Goal: Information Seeking & Learning: Learn about a topic

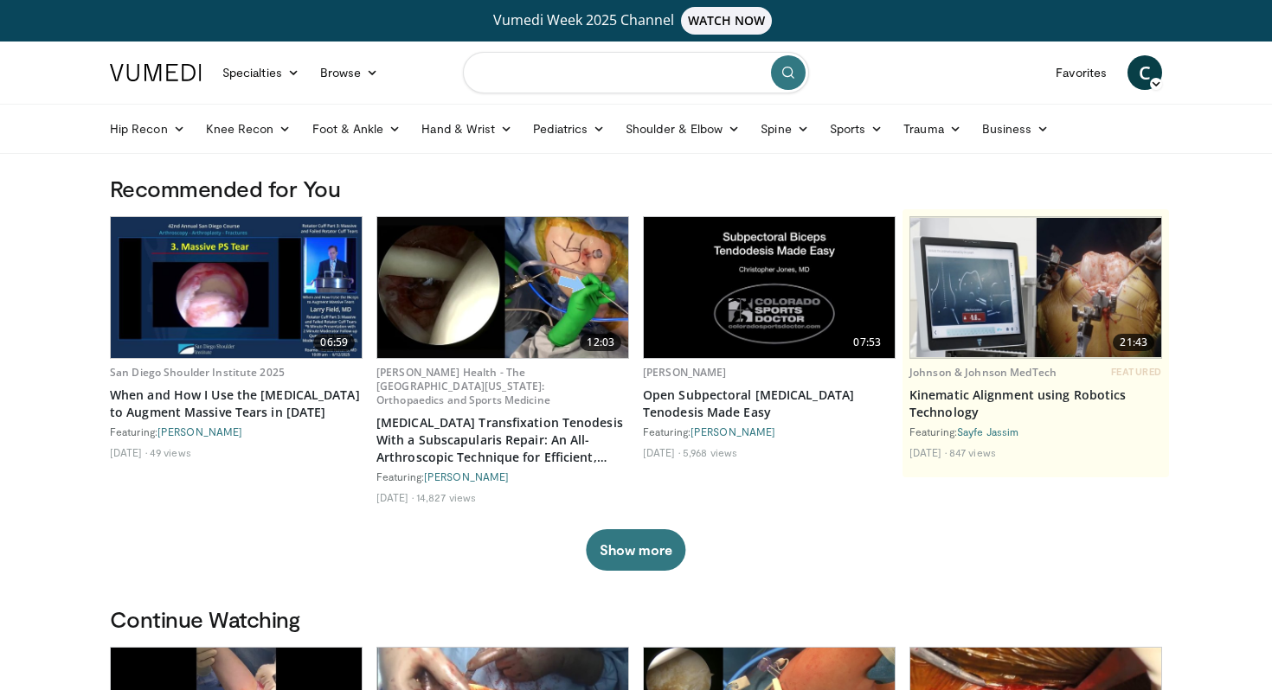
click at [644, 72] on input "Search topics, interventions" at bounding box center [636, 73] width 346 height 42
type input "**********"
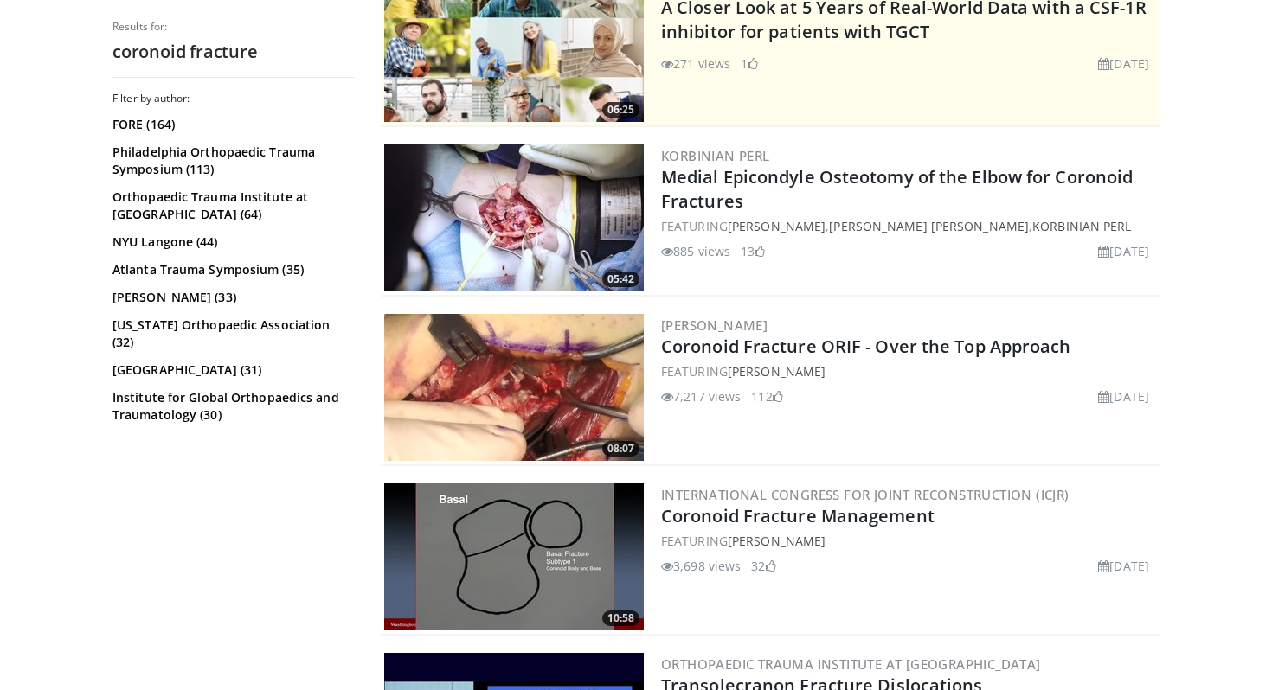
scroll to position [435, 0]
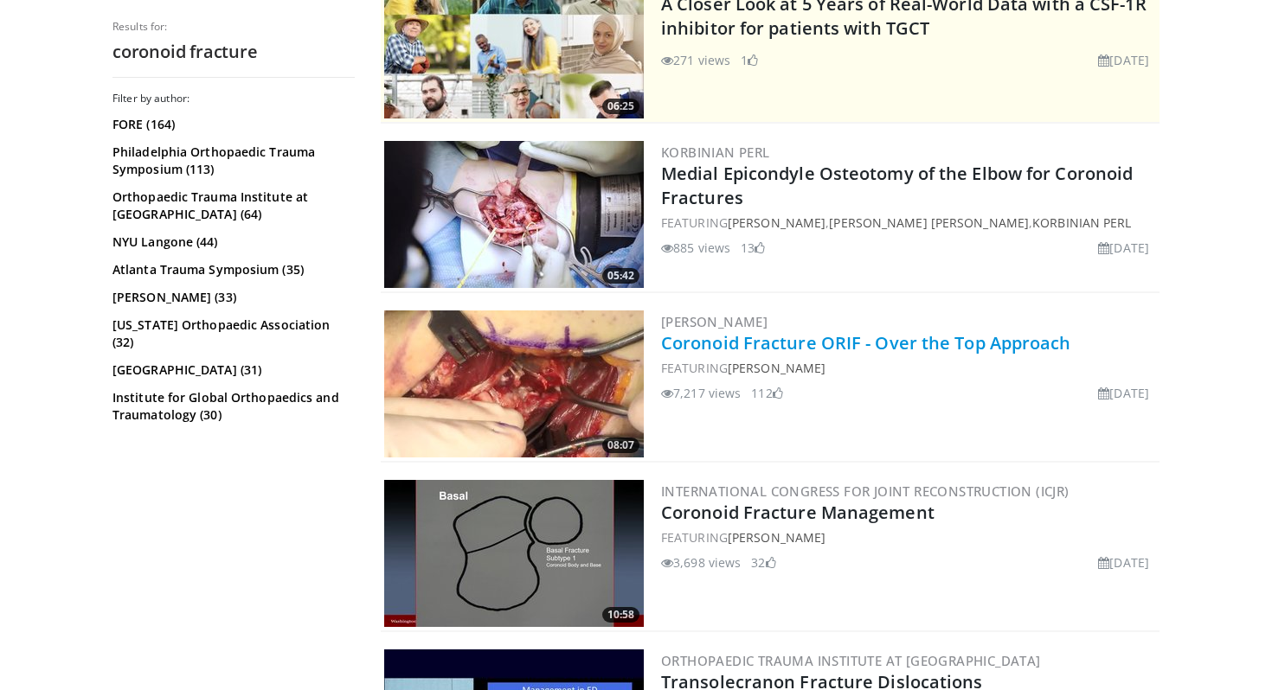
click at [956, 349] on link "Coronoid Fracture ORIF - Over the Top Approach" at bounding box center [866, 342] width 410 height 23
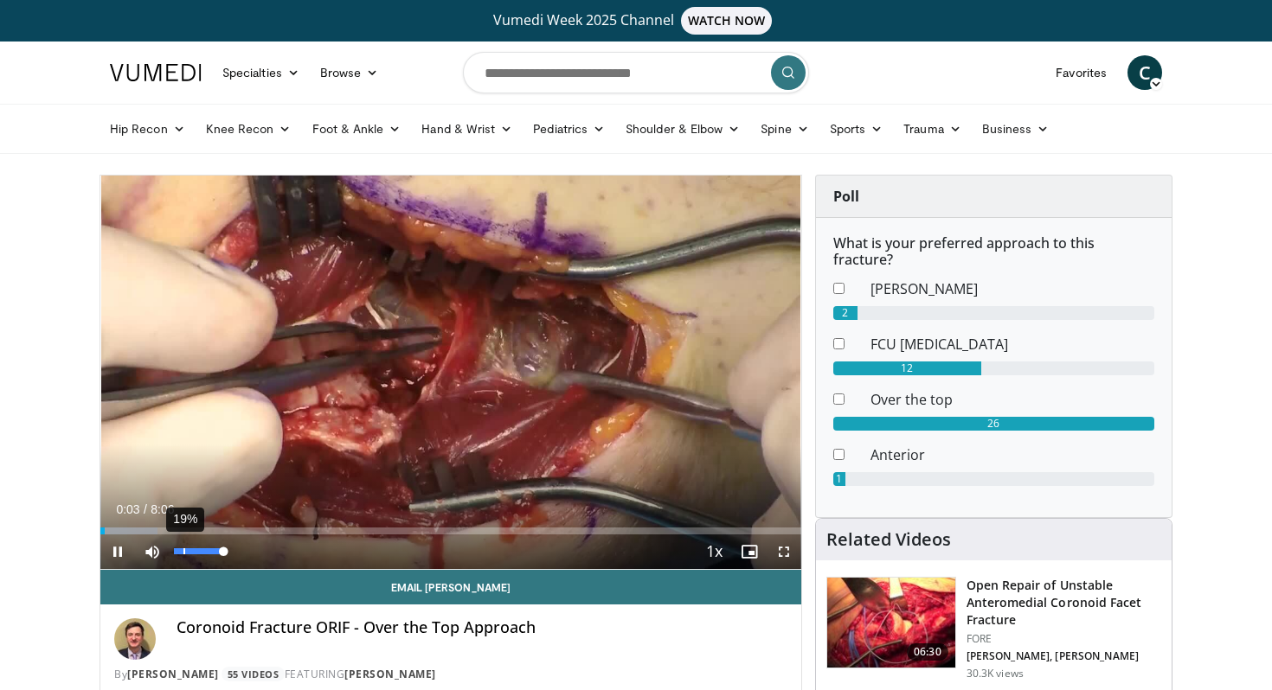
click at [183, 555] on div "19%" at bounding box center [199, 552] width 61 height 35
click at [188, 549] on div "28%" at bounding box center [198, 551] width 49 height 6
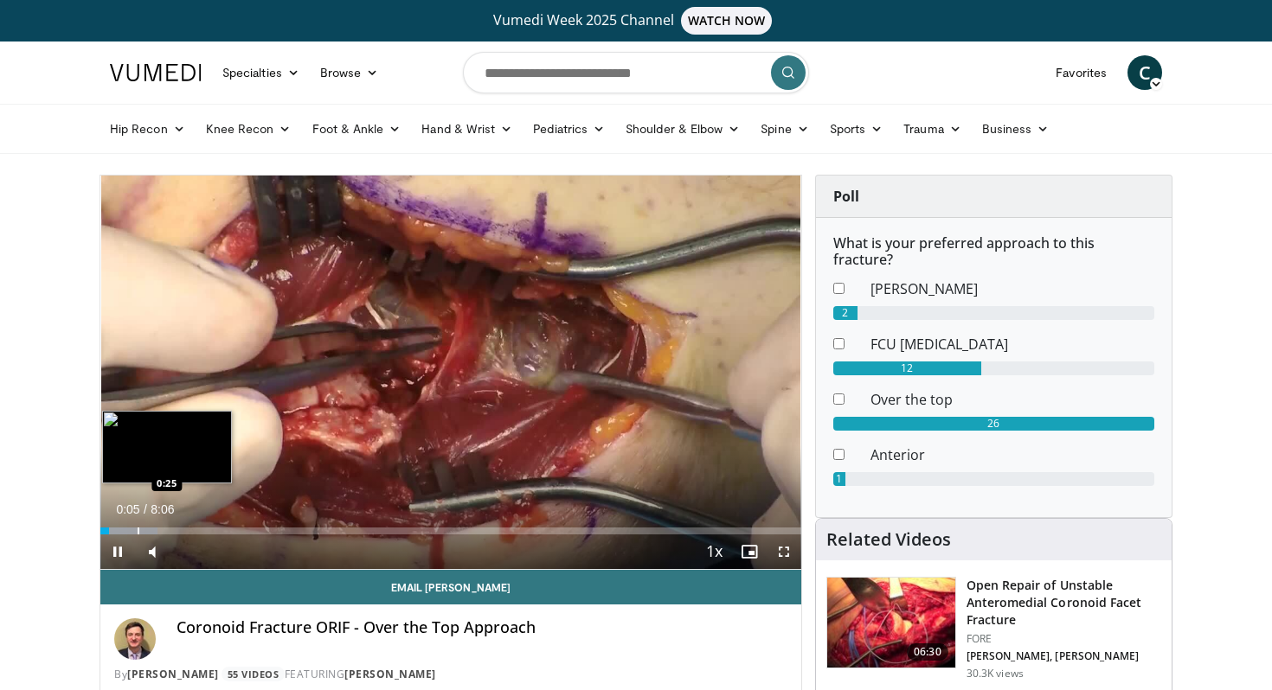
click at [138, 530] on div "Progress Bar" at bounding box center [139, 531] width 2 height 7
click at [146, 529] on div "Progress Bar" at bounding box center [147, 531] width 2 height 7
click at [154, 529] on div "Progress Bar" at bounding box center [155, 531] width 2 height 7
click at [163, 529] on div "Progress Bar" at bounding box center [164, 531] width 2 height 7
click at [170, 529] on div "Progress Bar" at bounding box center [171, 531] width 2 height 7
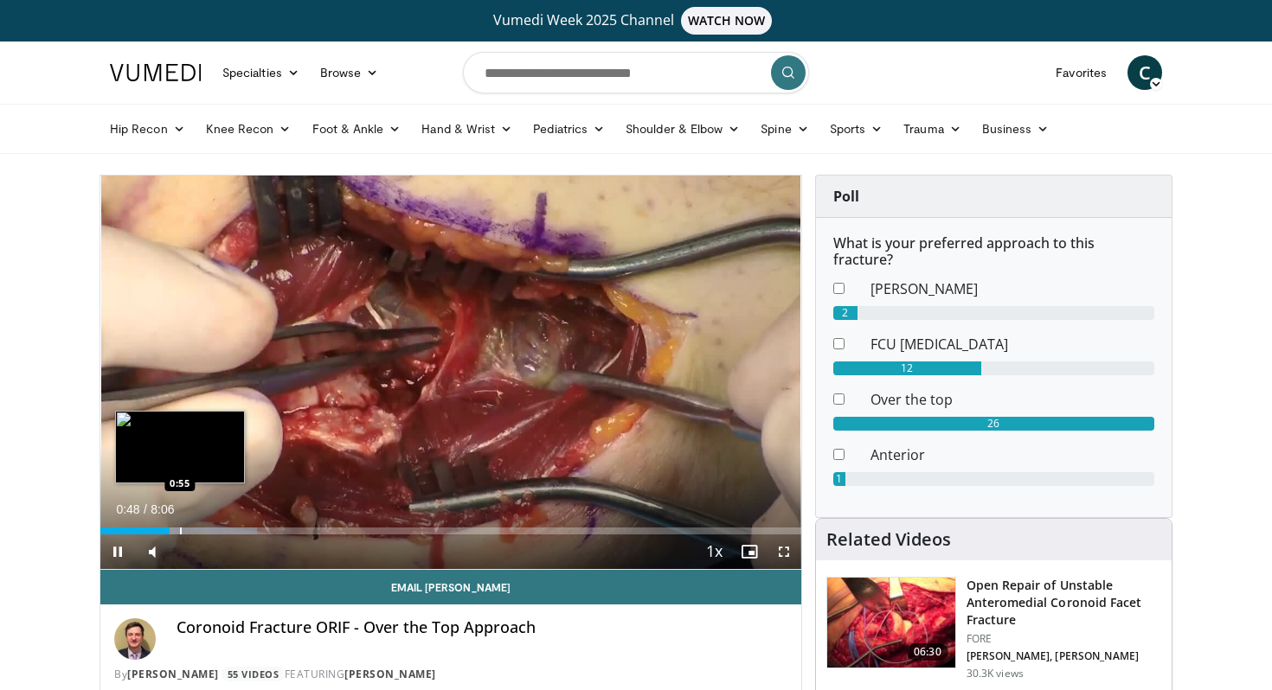
click at [182, 529] on div "Progress Bar" at bounding box center [181, 531] width 2 height 7
click at [196, 529] on div "Progress Bar" at bounding box center [197, 531] width 2 height 7
click at [202, 529] on div "Progress Bar" at bounding box center [203, 531] width 2 height 7
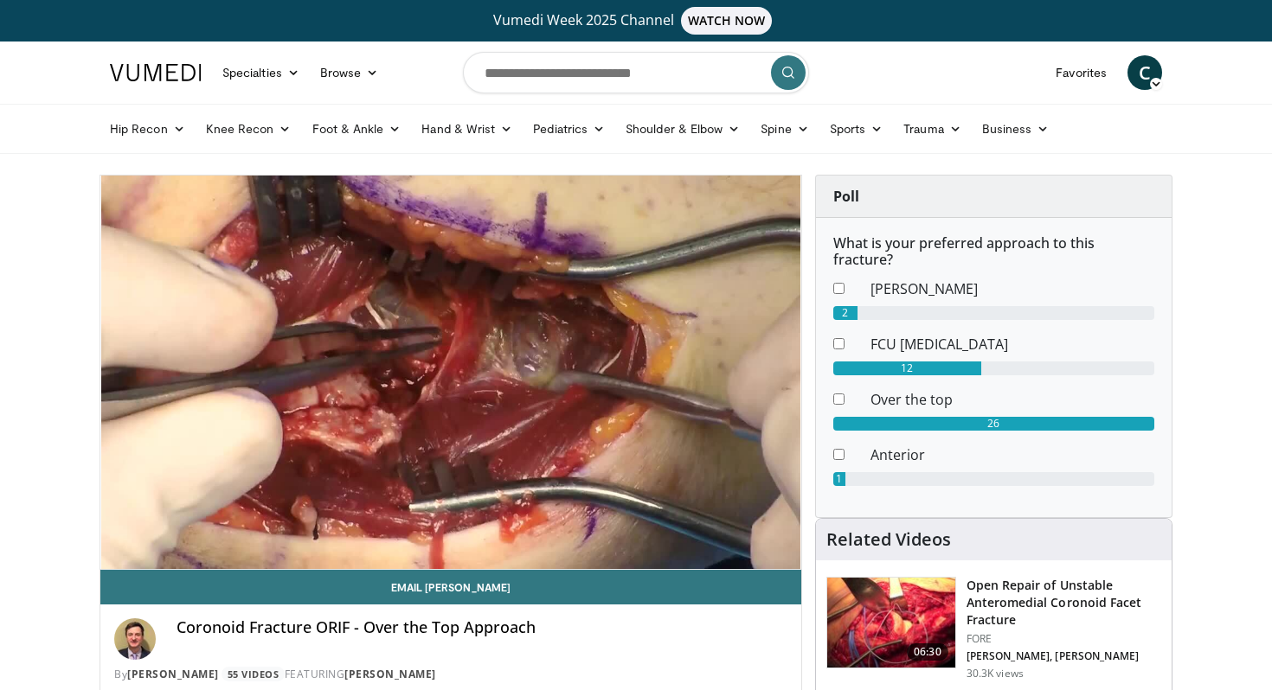
click at [207, 529] on div "10 seconds Tap to unmute" at bounding box center [450, 373] width 701 height 394
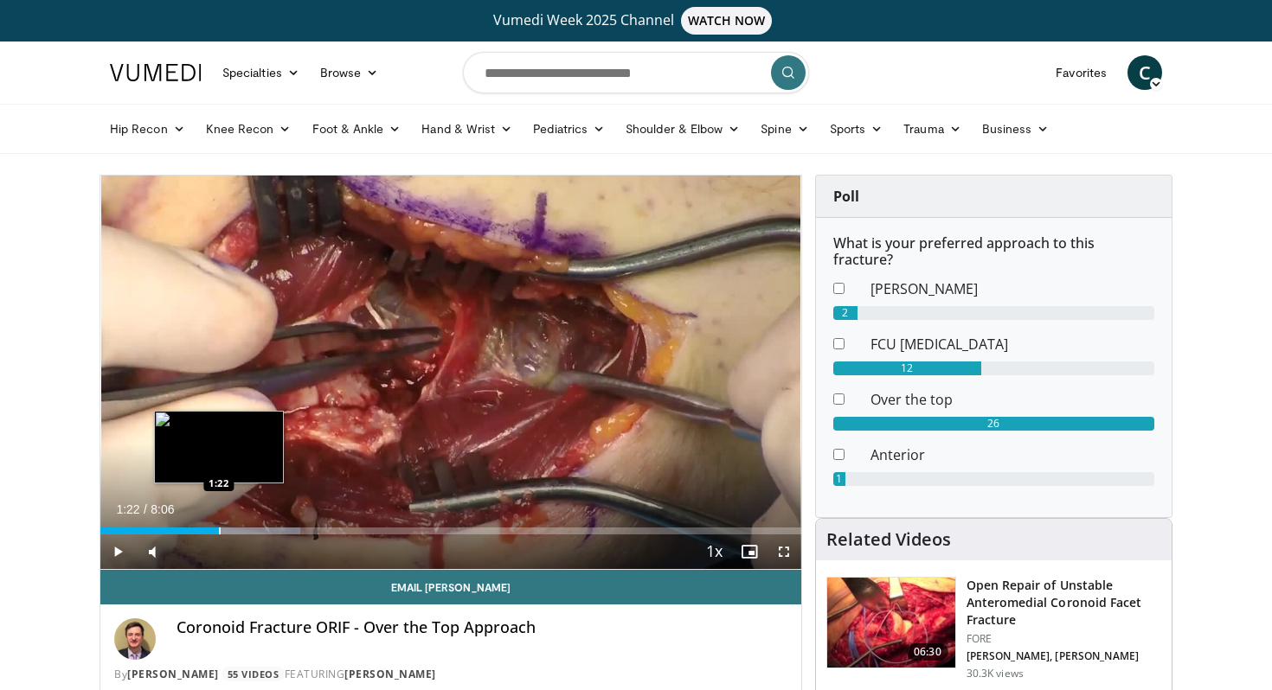
click at [219, 529] on div "Progress Bar" at bounding box center [220, 531] width 2 height 7
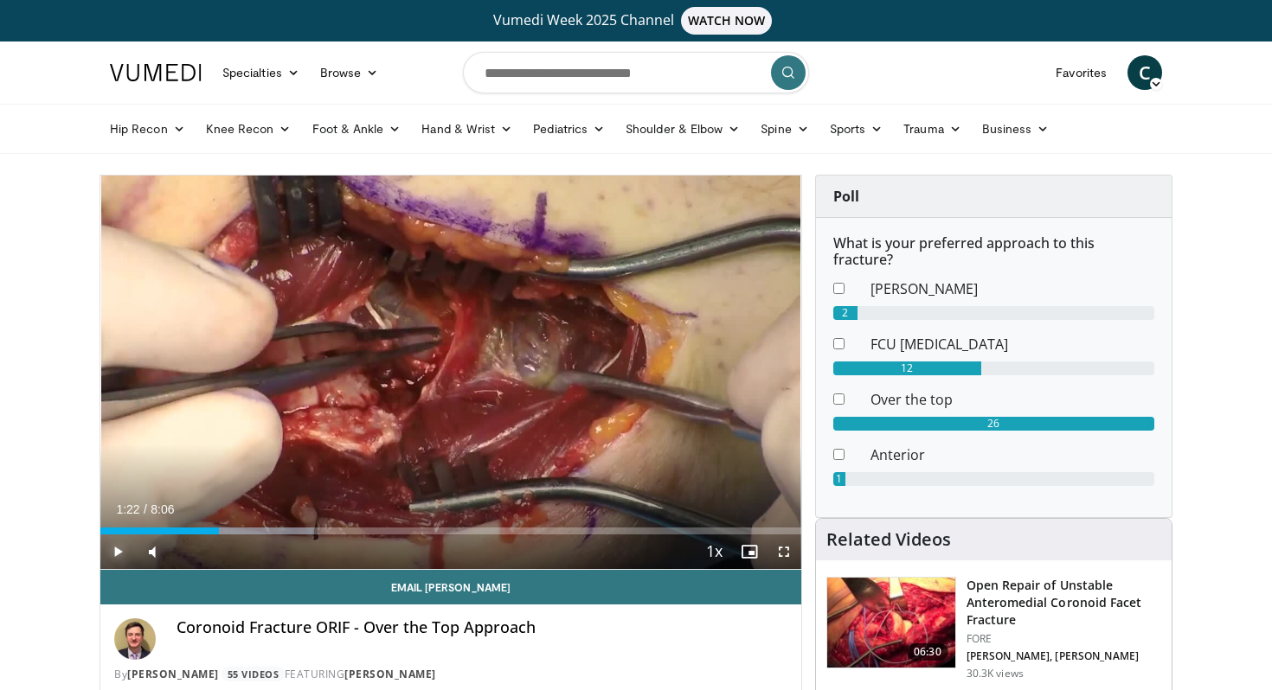
click at [123, 545] on span "Video Player" at bounding box center [117, 552] width 35 height 35
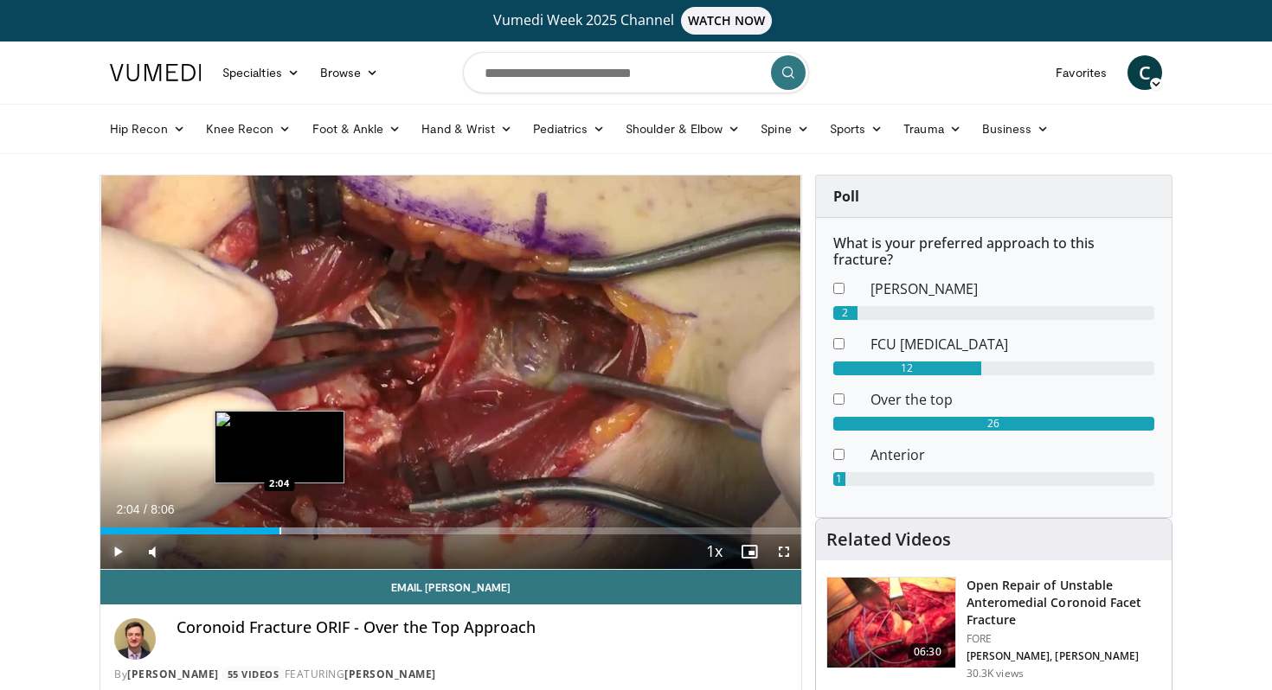
click at [279, 526] on div "Loaded : 38.70% 2:05 2:04" at bounding box center [450, 526] width 701 height 16
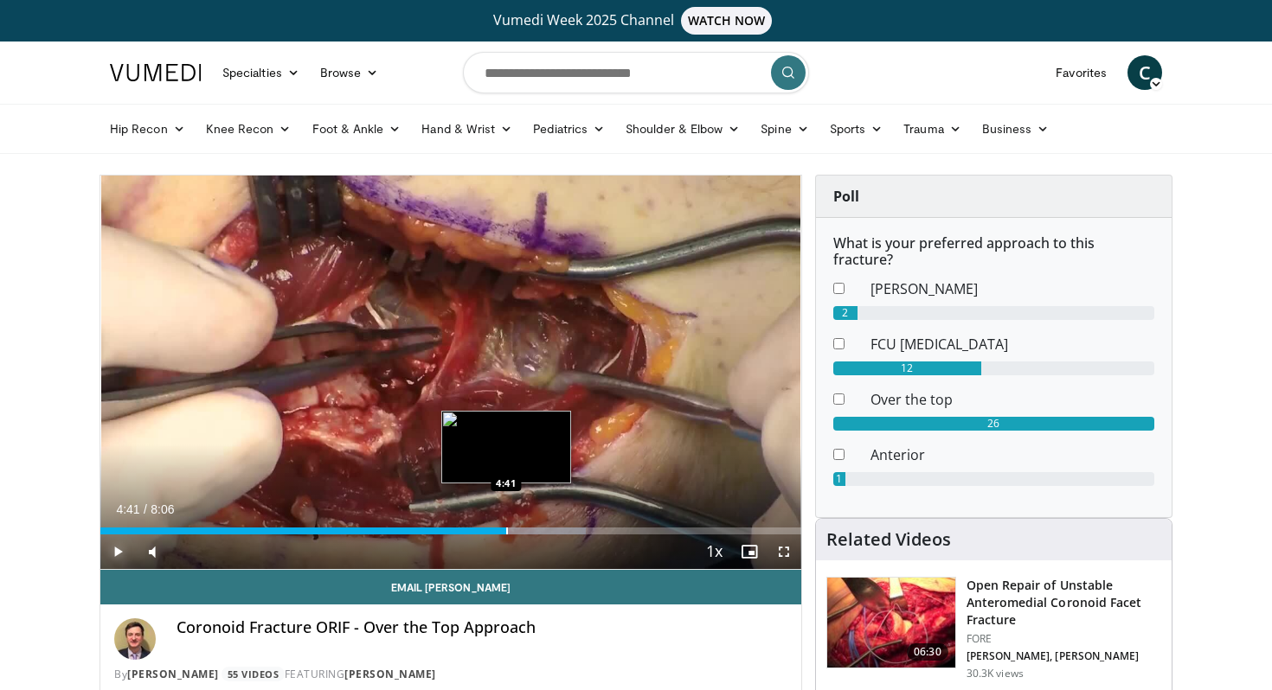
click at [506, 533] on div "Progress Bar" at bounding box center [507, 531] width 2 height 7
click at [512, 533] on div "Progress Bar" at bounding box center [513, 531] width 2 height 7
click at [540, 530] on div "Progress Bar" at bounding box center [541, 531] width 2 height 7
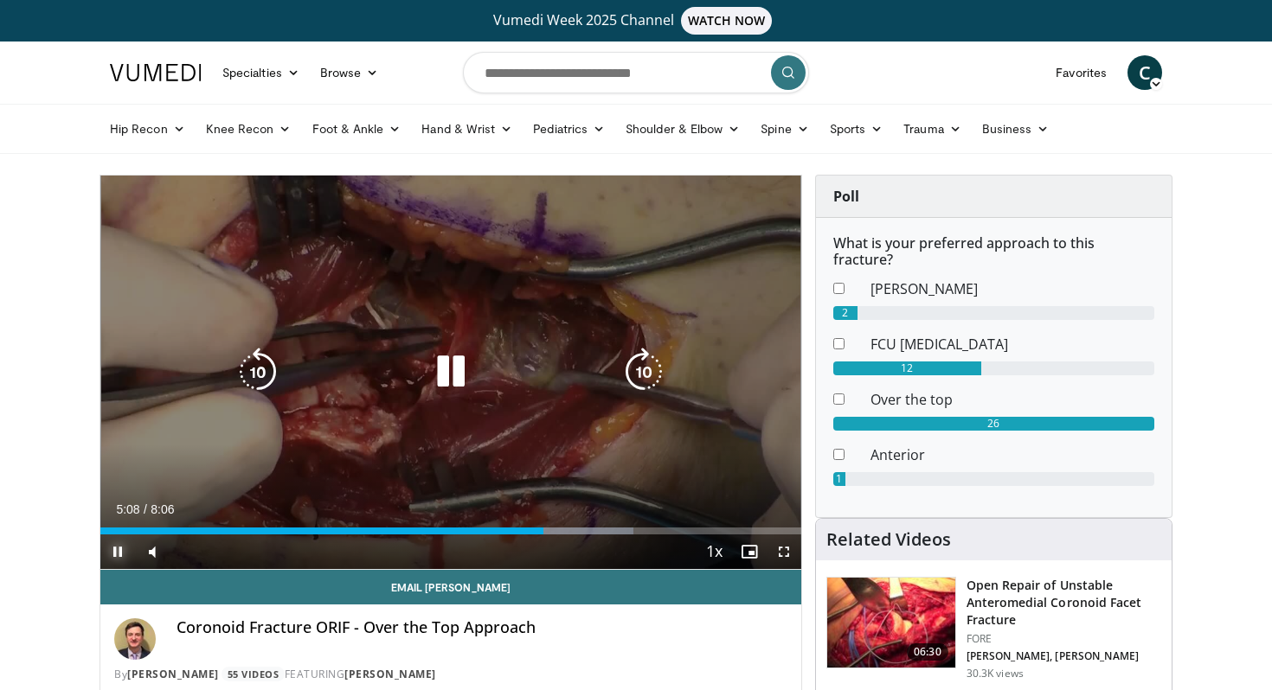
click at [553, 532] on div "Progress Bar" at bounding box center [566, 531] width 134 height 7
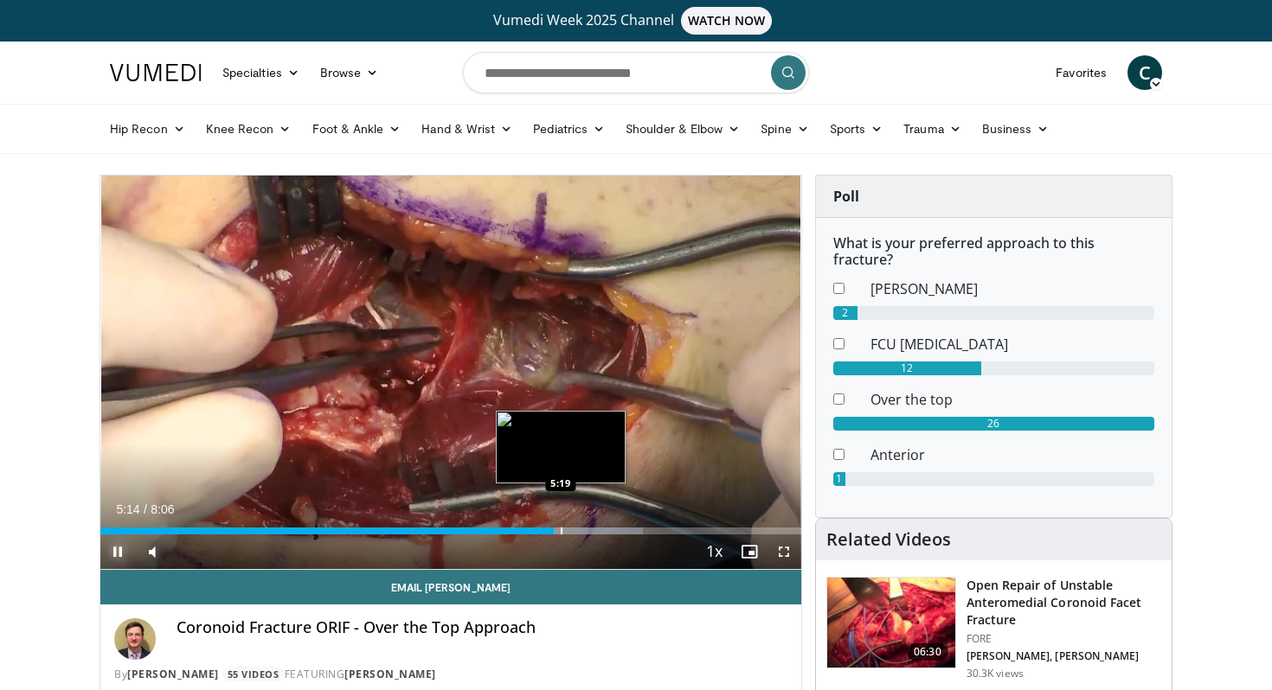
click at [561, 532] on div "Progress Bar" at bounding box center [562, 531] width 2 height 7
click at [566, 532] on div "Progress Bar" at bounding box center [567, 531] width 2 height 7
click at [581, 532] on div "Progress Bar" at bounding box center [582, 531] width 2 height 7
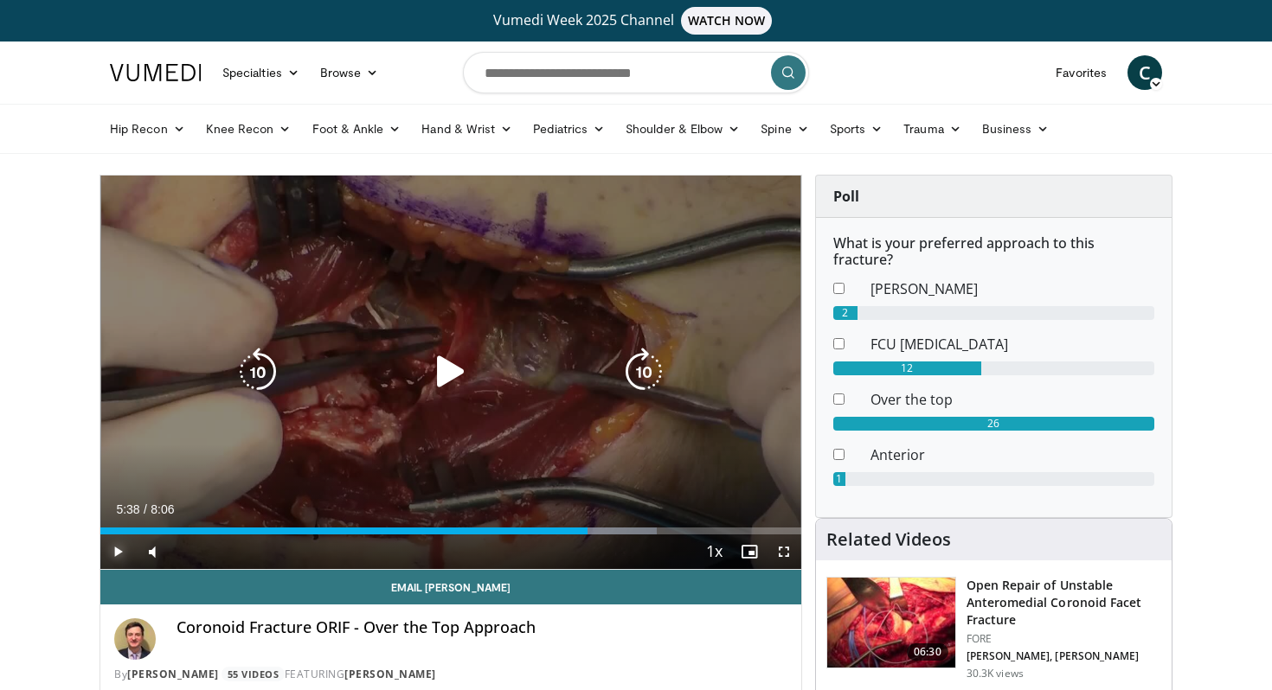
click at [586, 532] on div "Progress Bar" at bounding box center [597, 531] width 119 height 7
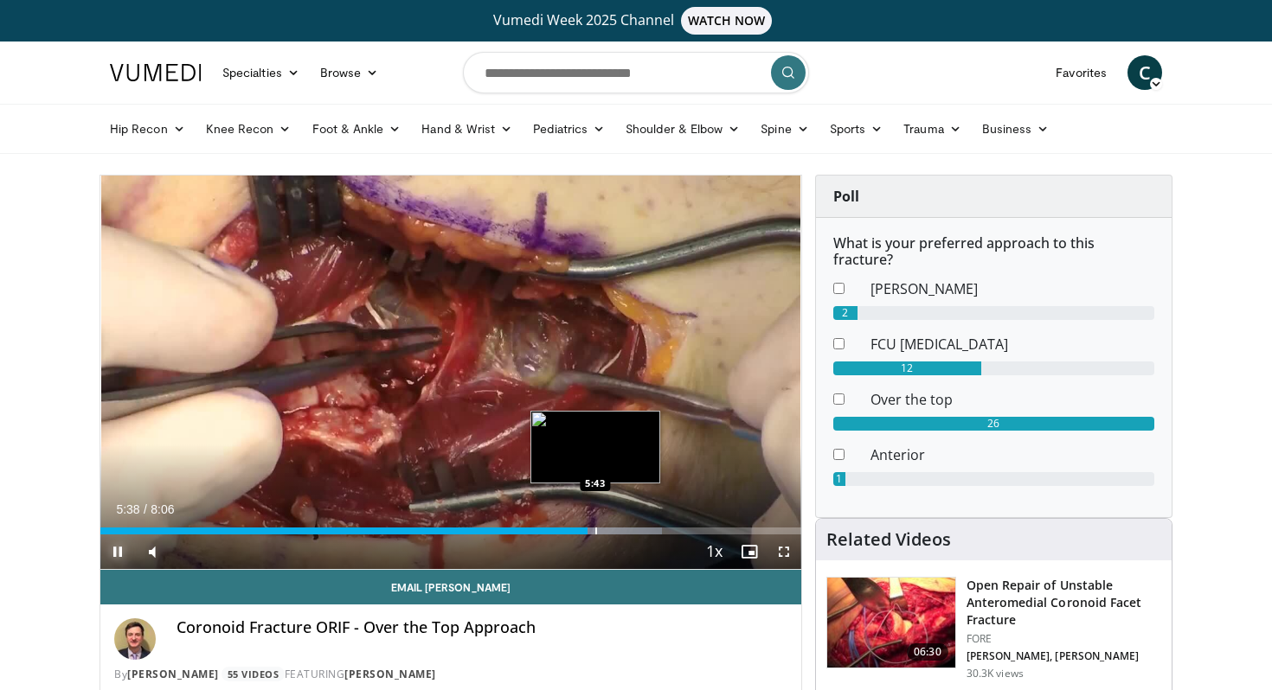
click at [595, 531] on div "Progress Bar" at bounding box center [596, 531] width 2 height 7
click at [606, 530] on div "Progress Bar" at bounding box center [607, 531] width 2 height 7
click at [609, 526] on div "Loaded : 85.57% 5:53 5:53" at bounding box center [450, 526] width 701 height 16
click at [625, 532] on div "Progress Bar" at bounding box center [632, 531] width 136 height 7
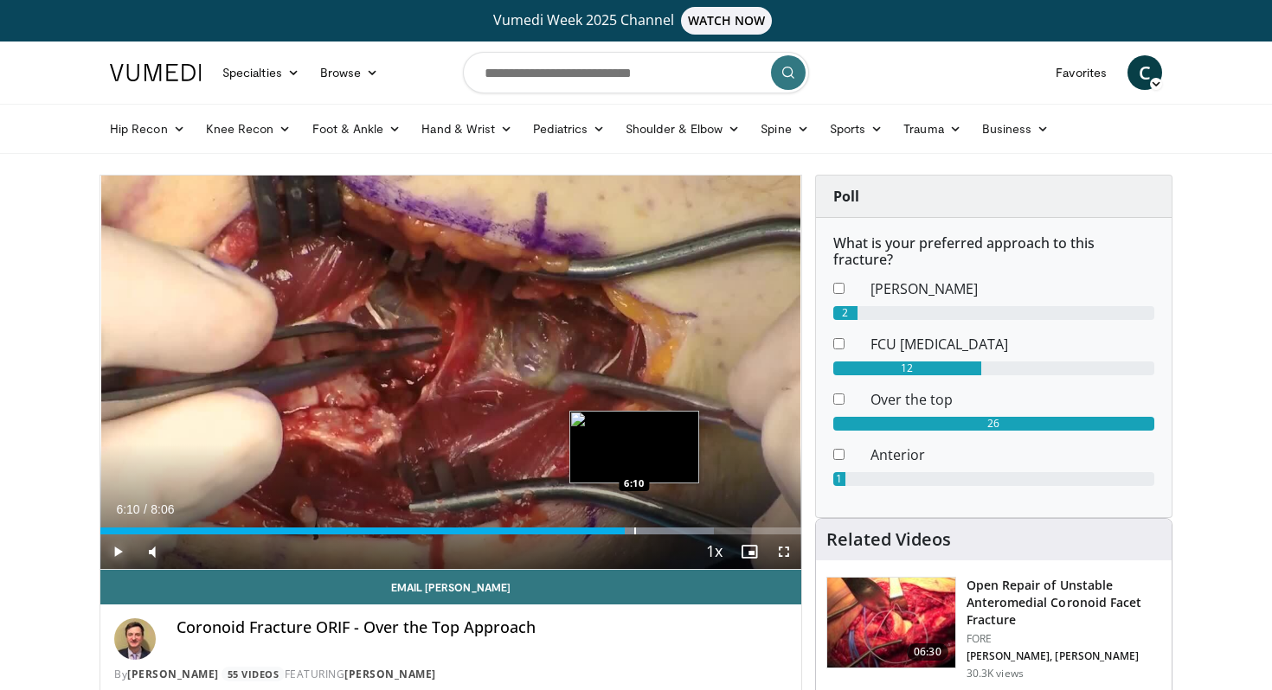
click at [634, 530] on div "Progress Bar" at bounding box center [635, 531] width 2 height 7
click at [637, 529] on div "Progress Bar" at bounding box center [638, 531] width 2 height 7
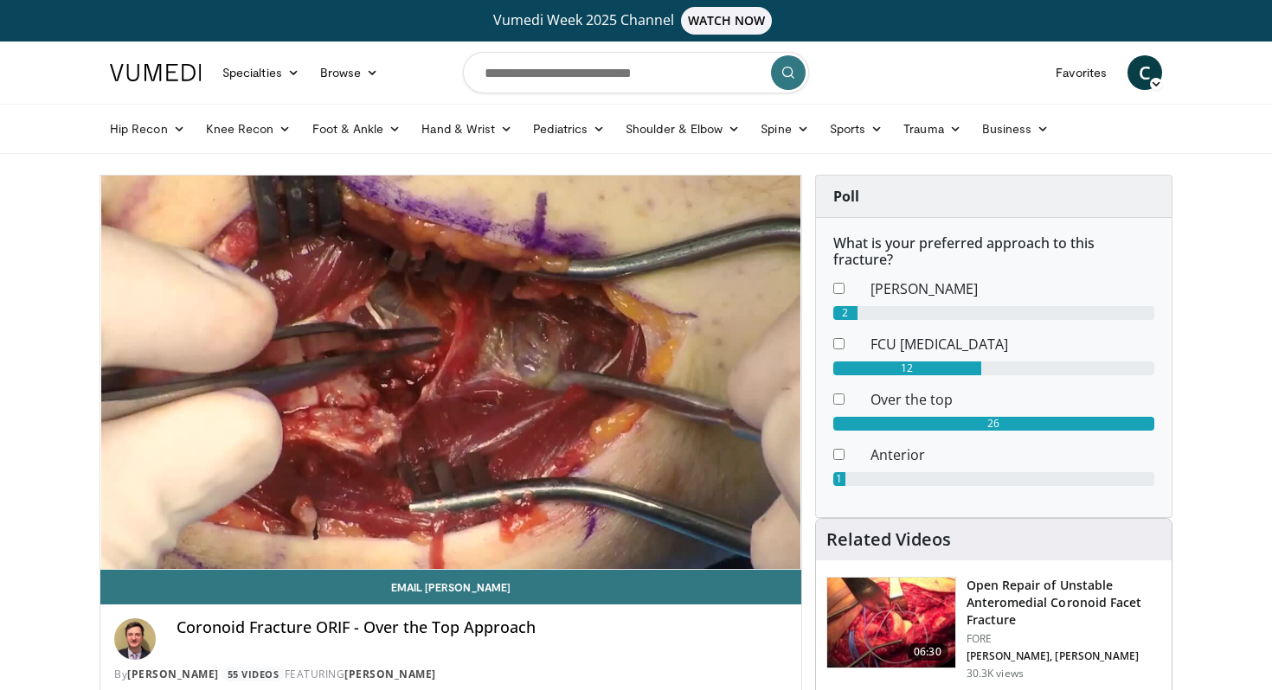
click at [647, 530] on div "Loaded : 89.65% 6:12 6:12" at bounding box center [450, 531] width 701 height 7
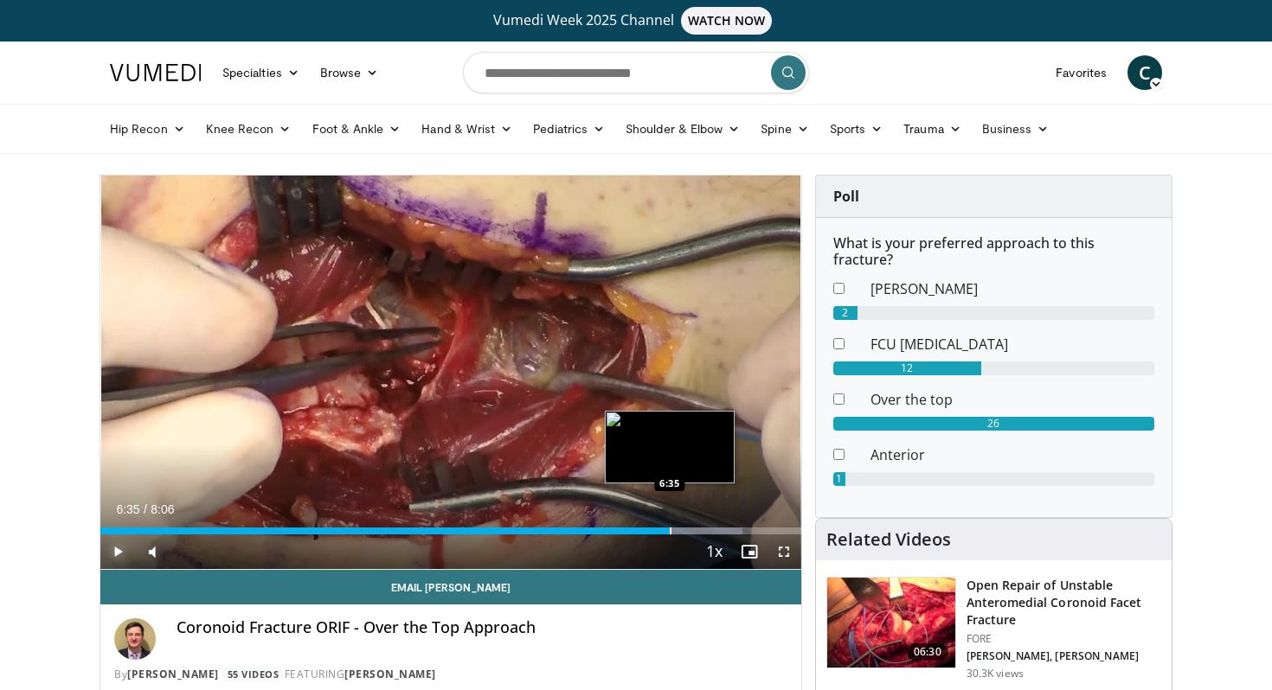
click at [670, 533] on div "Progress Bar" at bounding box center [671, 531] width 2 height 7
click at [681, 533] on div "Progress Bar" at bounding box center [682, 531] width 2 height 7
click at [689, 532] on div "Progress Bar" at bounding box center [690, 531] width 2 height 7
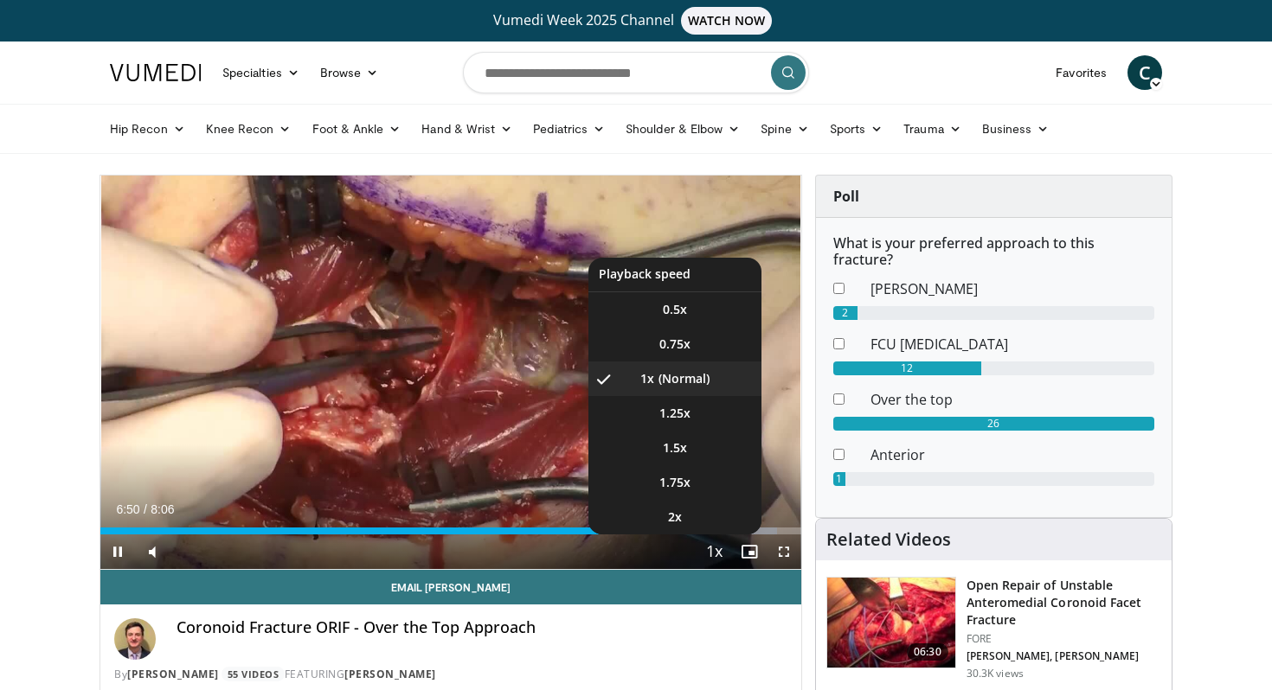
click at [707, 535] on button "Playback Rate" at bounding box center [714, 552] width 35 height 35
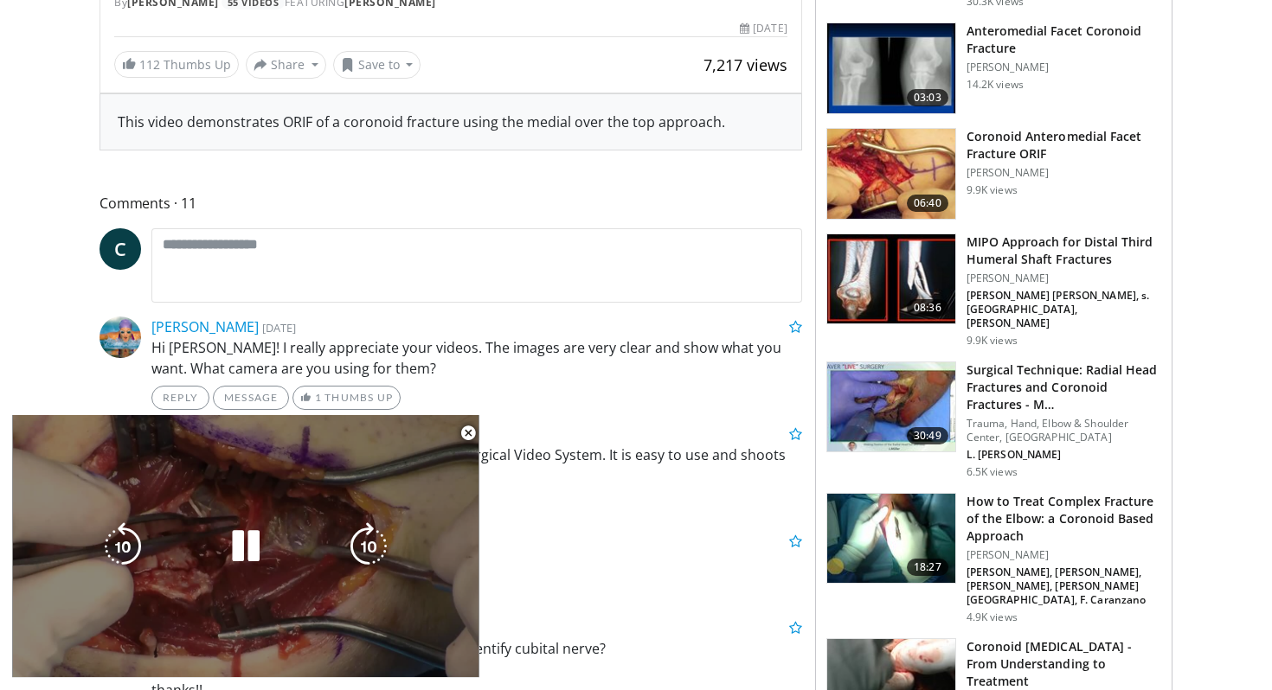
scroll to position [745, 0]
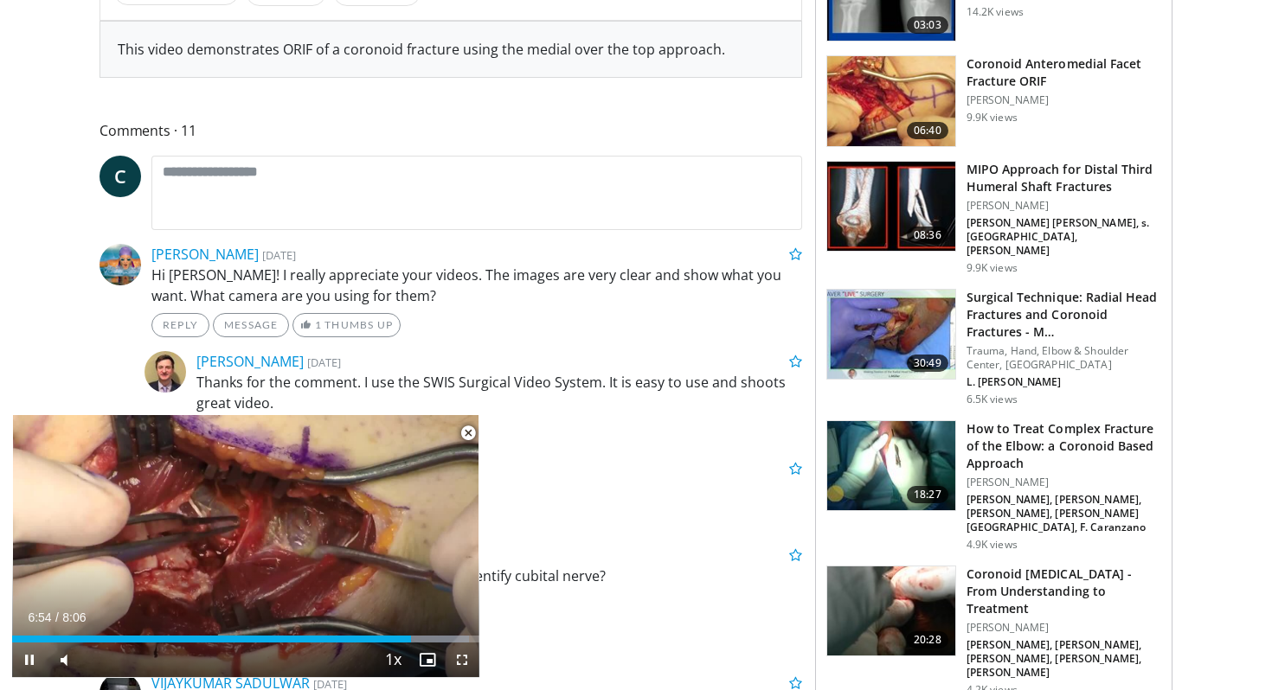
click at [475, 439] on span "Video Player" at bounding box center [468, 433] width 35 height 35
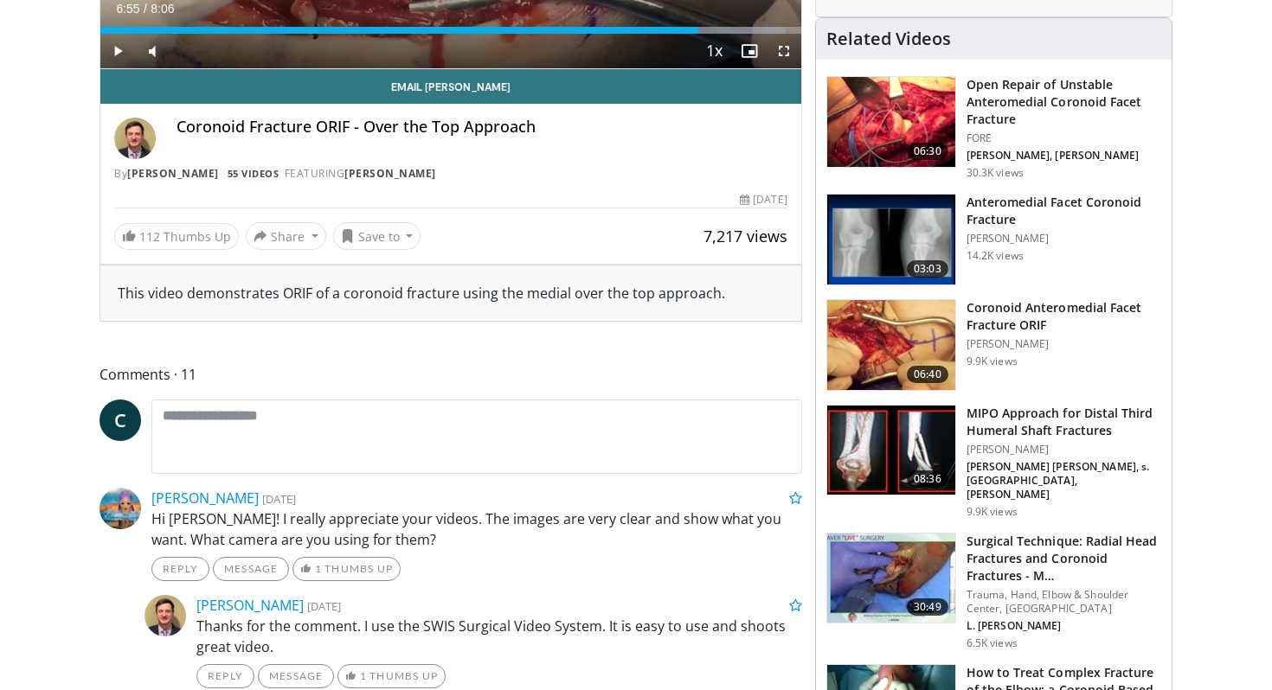
scroll to position [522, 0]
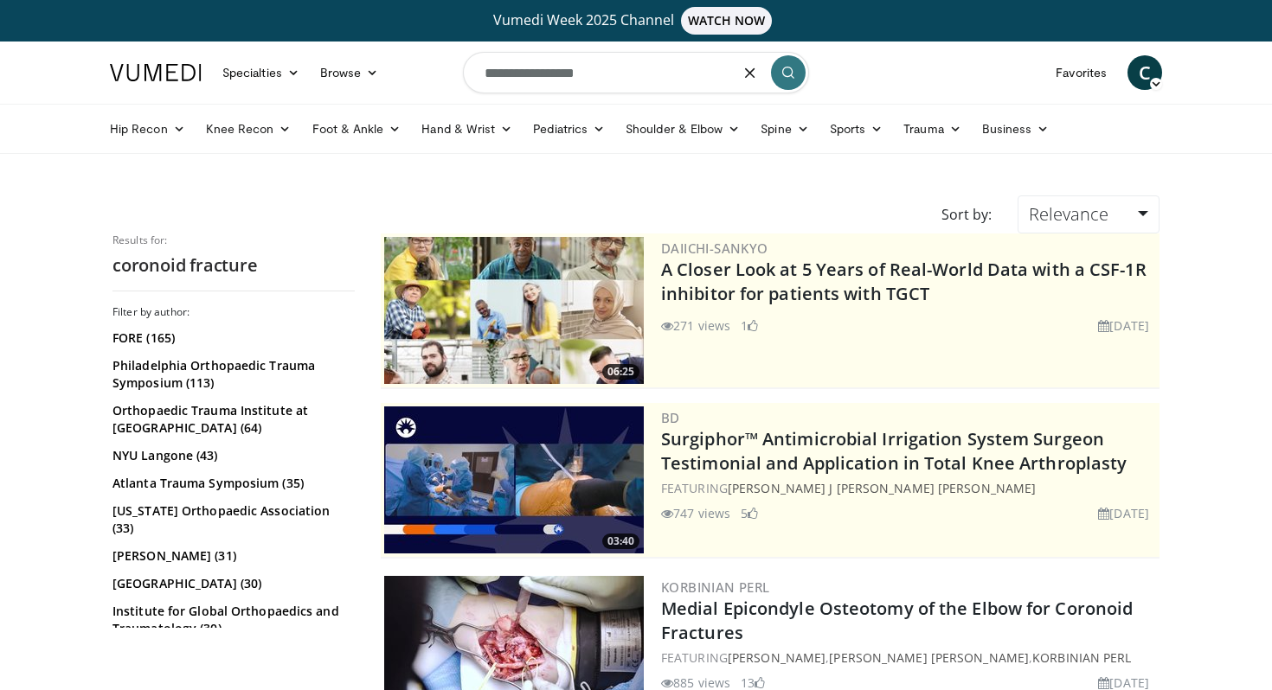
click at [606, 70] on input "**********" at bounding box center [636, 73] width 346 height 42
type input "**********"
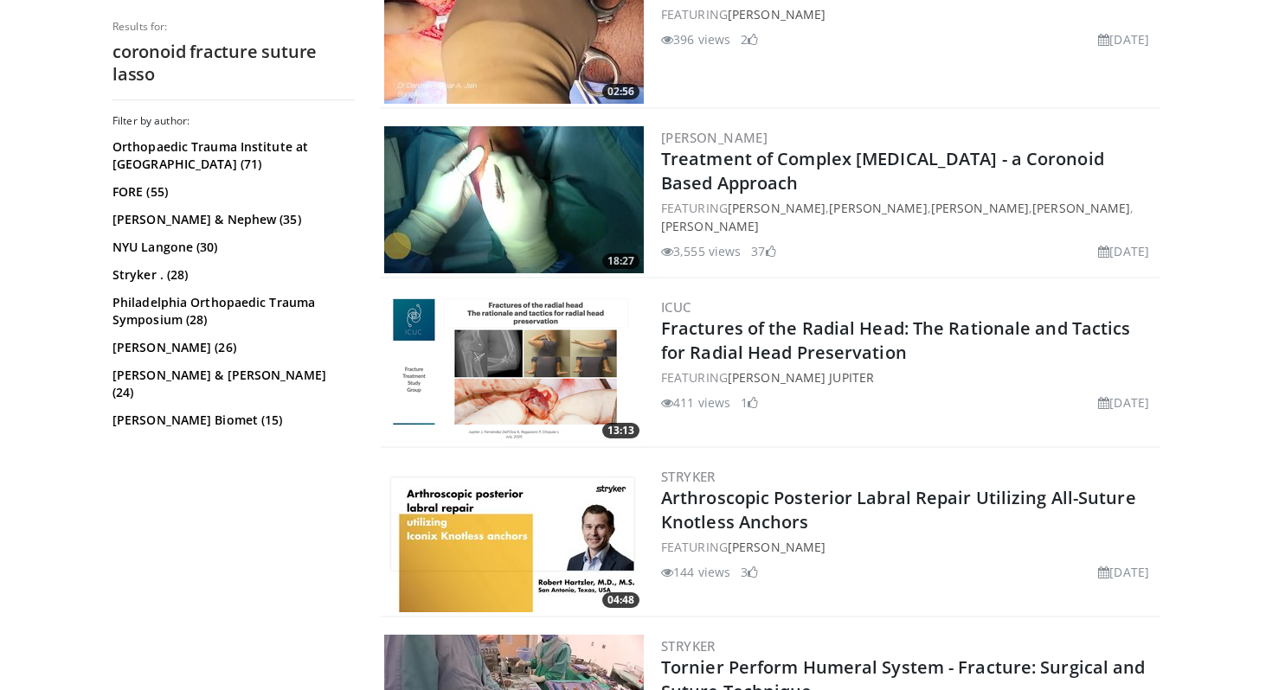
scroll to position [2870, 0]
